Goal: Task Accomplishment & Management: Use online tool/utility

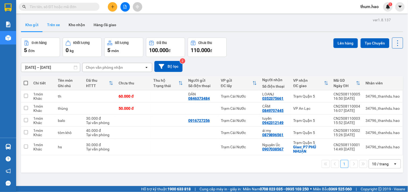
click at [51, 24] on button "Trên xe" at bounding box center [54, 24] width 22 height 13
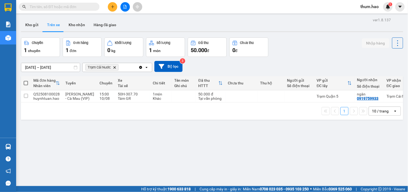
click at [56, 66] on input "[DATE] – [DATE]" at bounding box center [50, 67] width 59 height 9
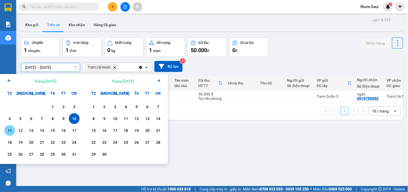
click at [12, 130] on div "11" at bounding box center [10, 130] width 8 height 6
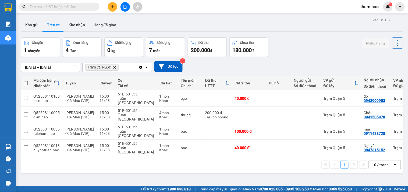
click at [36, 66] on input "[DATE] – [DATE]" at bounding box center [50, 67] width 59 height 9
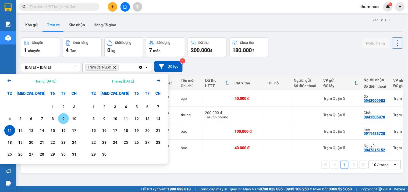
click at [58, 116] on div "9" at bounding box center [63, 118] width 11 height 11
click at [6, 126] on div "11" at bounding box center [9, 130] width 11 height 11
type input "[DATE] – [DATE]"
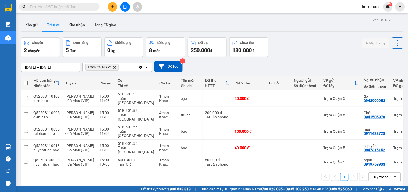
click at [281, 61] on div "[DATE] – [DATE] Press the down arrow key to interact with the calendar and sele…" at bounding box center [212, 66] width 382 height 11
click at [29, 25] on button "Kho gửi" at bounding box center [32, 24] width 22 height 13
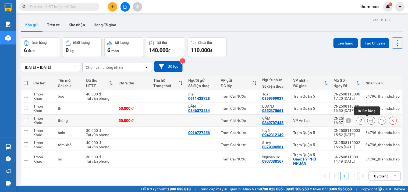
click at [370, 121] on button at bounding box center [372, 120] width 8 height 9
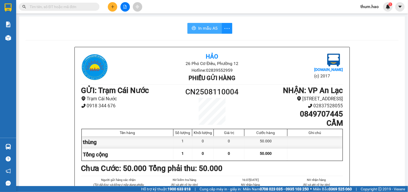
click at [201, 30] on span "In mẫu A5" at bounding box center [207, 28] width 19 height 7
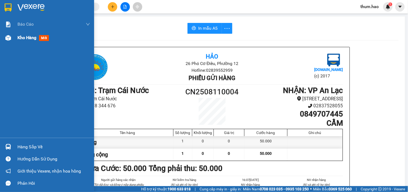
click at [23, 38] on span "Kho hàng" at bounding box center [26, 37] width 19 height 5
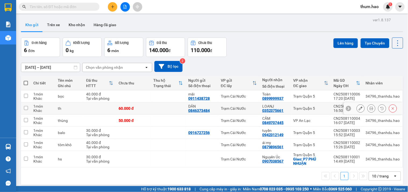
click at [368, 111] on div at bounding box center [372, 108] width 8 height 8
click at [368, 110] on button at bounding box center [372, 108] width 8 height 9
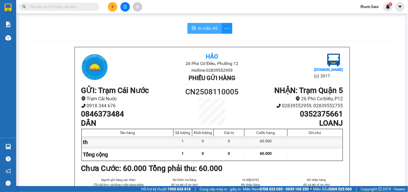
click at [213, 29] on span "In mẫu A5" at bounding box center [207, 28] width 19 height 7
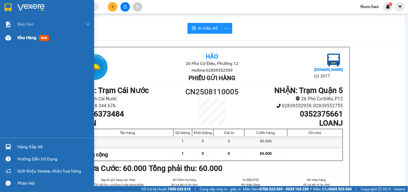
click at [24, 36] on span "Kho hàng" at bounding box center [26, 37] width 19 height 5
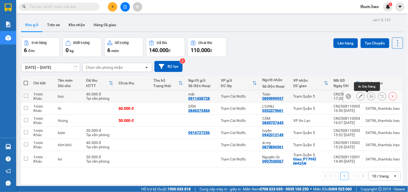
click at [370, 95] on icon at bounding box center [372, 96] width 4 height 4
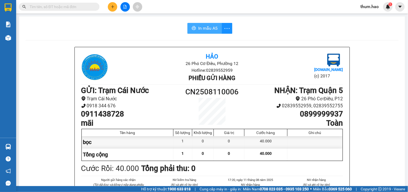
click at [211, 31] on span "In mẫu A5" at bounding box center [207, 28] width 19 height 7
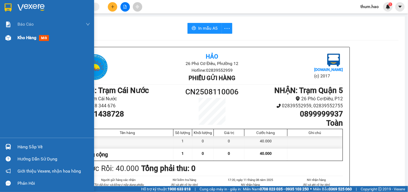
click at [24, 40] on span "Kho hàng" at bounding box center [26, 37] width 19 height 5
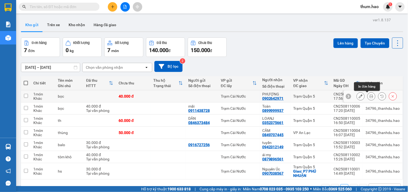
click at [369, 95] on button at bounding box center [372, 96] width 8 height 9
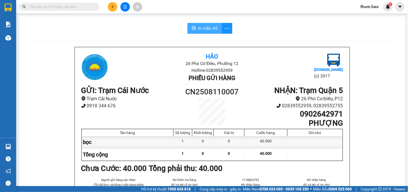
click at [198, 30] on span "In mẫu A5" at bounding box center [207, 28] width 19 height 7
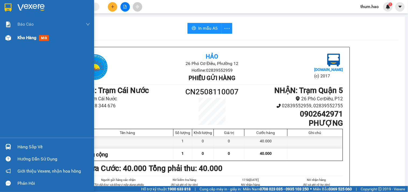
click at [7, 39] on img at bounding box center [8, 38] width 6 height 6
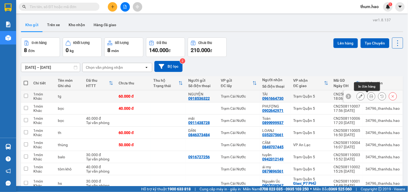
click at [370, 96] on icon at bounding box center [372, 96] width 4 height 4
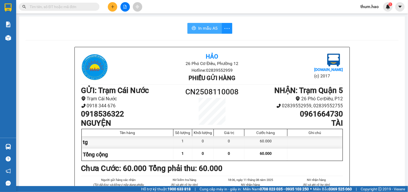
click at [206, 26] on span "In mẫu A5" at bounding box center [207, 28] width 19 height 7
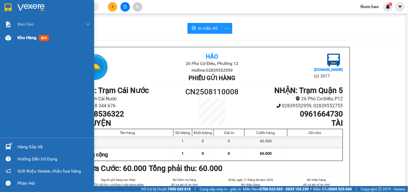
click at [23, 34] on div "Kho hàng mới" at bounding box center [34, 37] width 34 height 7
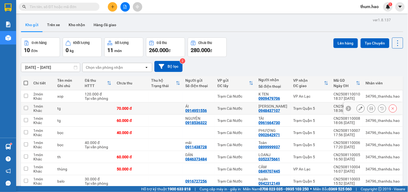
click at [369, 109] on button at bounding box center [372, 108] width 8 height 9
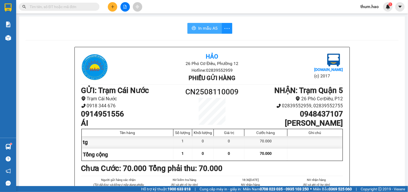
click at [213, 30] on span "In mẫu A5" at bounding box center [207, 28] width 19 height 7
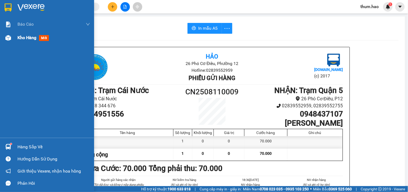
click at [16, 41] on div "Kho hàng mới" at bounding box center [47, 37] width 94 height 13
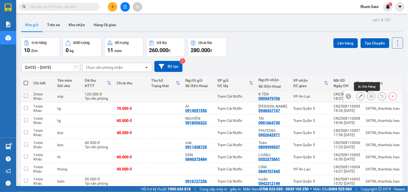
click at [370, 96] on button at bounding box center [372, 96] width 8 height 9
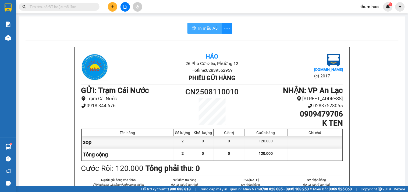
click at [213, 28] on span "In mẫu A5" at bounding box center [207, 28] width 19 height 7
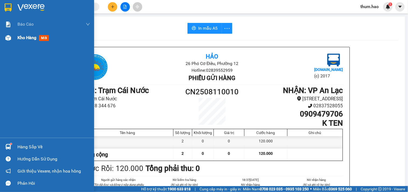
click at [22, 39] on span "Kho hàng" at bounding box center [26, 37] width 19 height 5
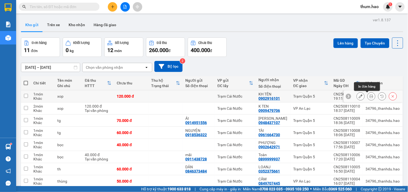
click at [370, 96] on button at bounding box center [372, 96] width 8 height 9
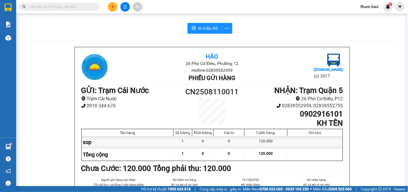
click at [206, 28] on span "In mẫu A5" at bounding box center [207, 28] width 19 height 7
click at [208, 25] on span "In mẫu A5" at bounding box center [207, 28] width 19 height 7
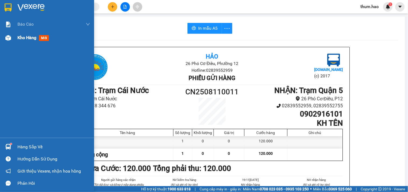
click at [25, 43] on div "Kho hàng mới" at bounding box center [53, 37] width 73 height 13
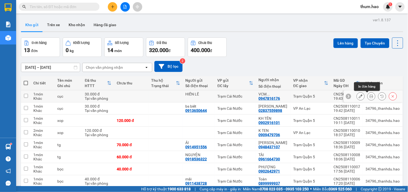
click at [370, 98] on icon at bounding box center [372, 96] width 4 height 4
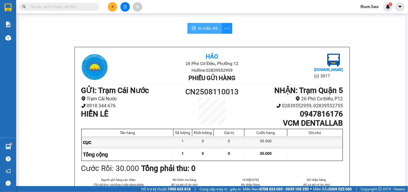
click at [192, 31] on button "In mẫu A5" at bounding box center [205, 28] width 34 height 11
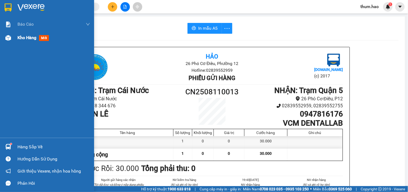
click at [27, 33] on div "Kho hàng mới" at bounding box center [53, 37] width 73 height 13
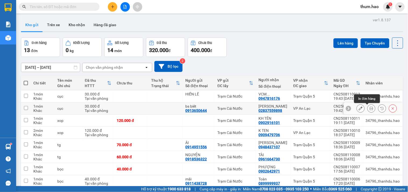
click at [370, 109] on icon at bounding box center [372, 108] width 4 height 4
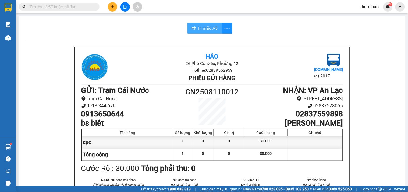
click at [206, 26] on span "In mẫu A5" at bounding box center [207, 28] width 19 height 7
